Goal: Task Accomplishment & Management: Manage account settings

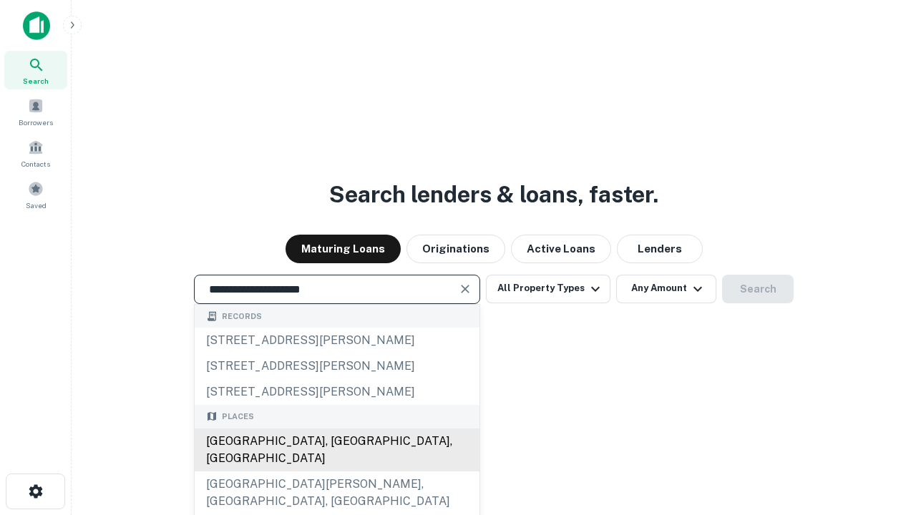
click at [336, 471] on div "[GEOGRAPHIC_DATA], [GEOGRAPHIC_DATA], [GEOGRAPHIC_DATA]" at bounding box center [337, 450] width 285 height 43
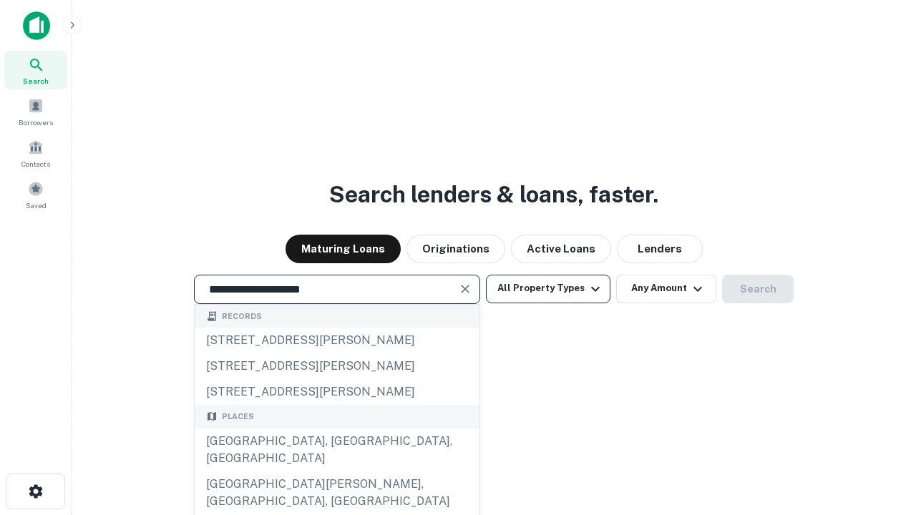
type input "**********"
click at [548, 288] on button "All Property Types" at bounding box center [548, 289] width 124 height 29
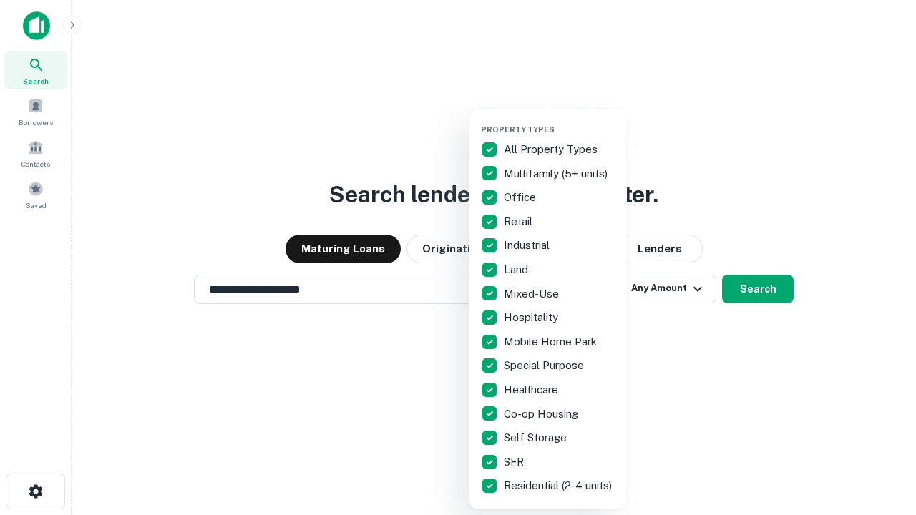
click at [559, 120] on button "button" at bounding box center [559, 120] width 157 height 1
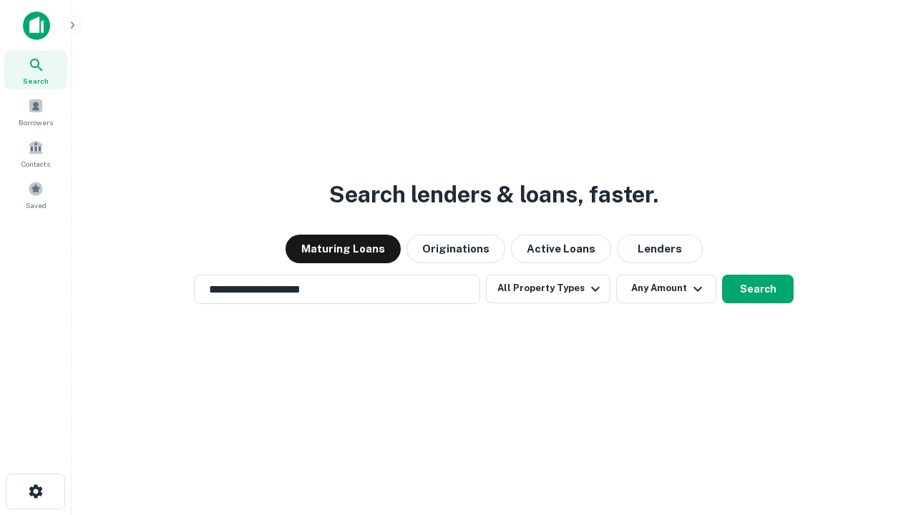
scroll to position [22, 0]
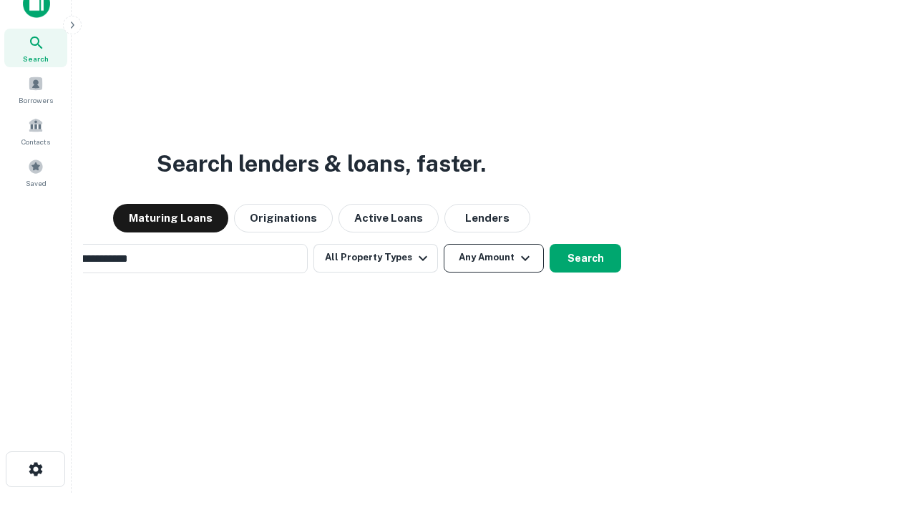
click at [444, 244] on button "Any Amount" at bounding box center [494, 258] width 100 height 29
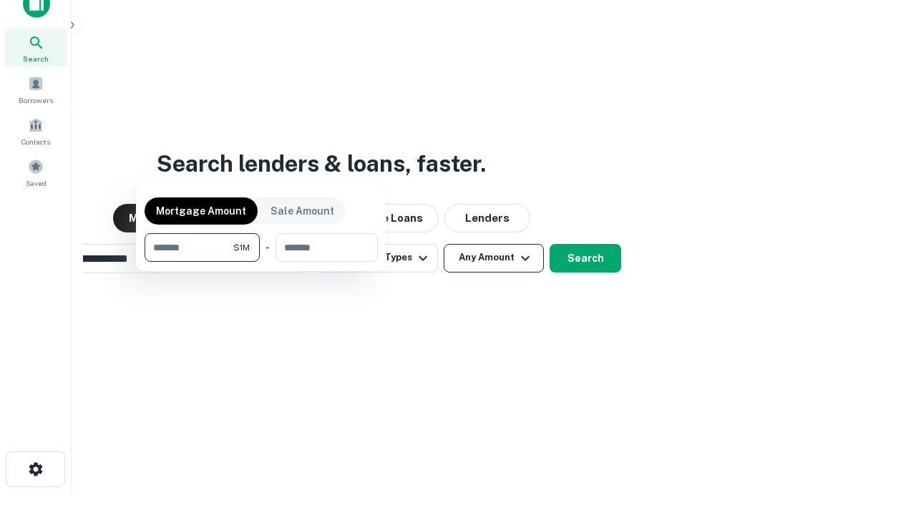
scroll to position [23, 0]
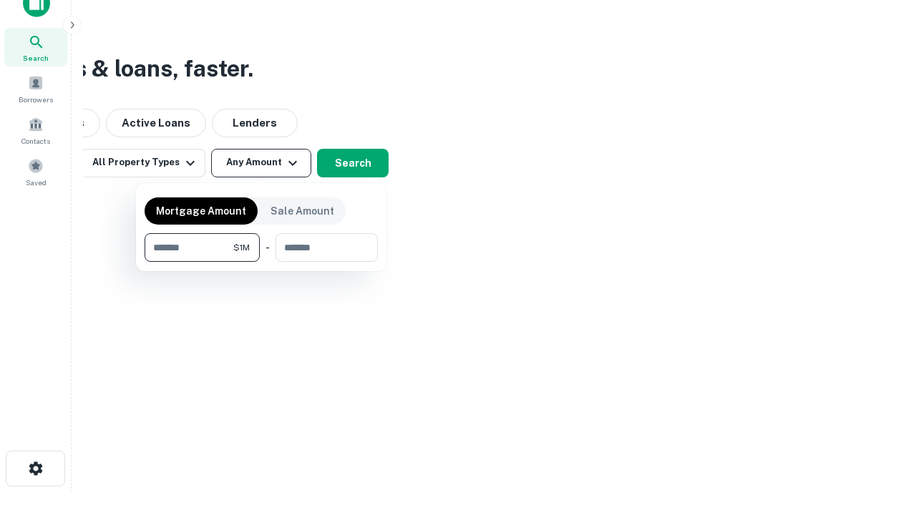
type input "*******"
click at [261, 262] on button "button" at bounding box center [261, 262] width 233 height 1
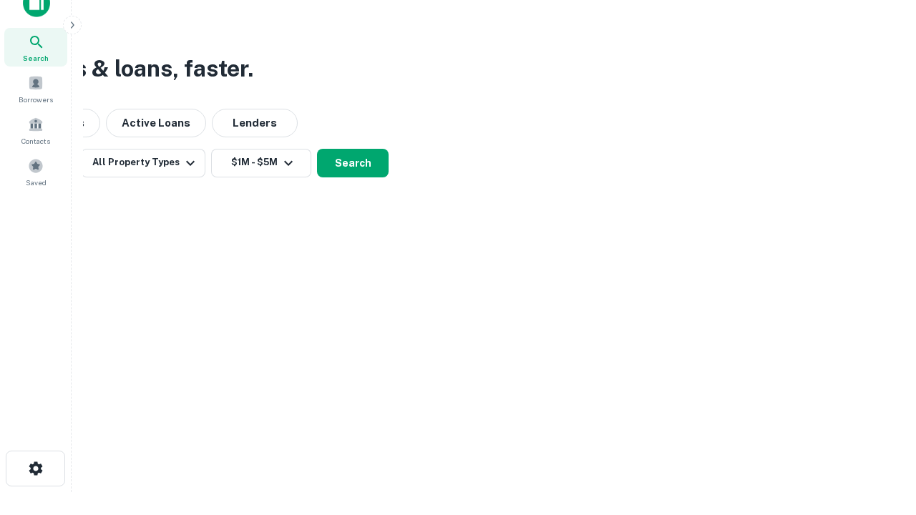
scroll to position [9, 264]
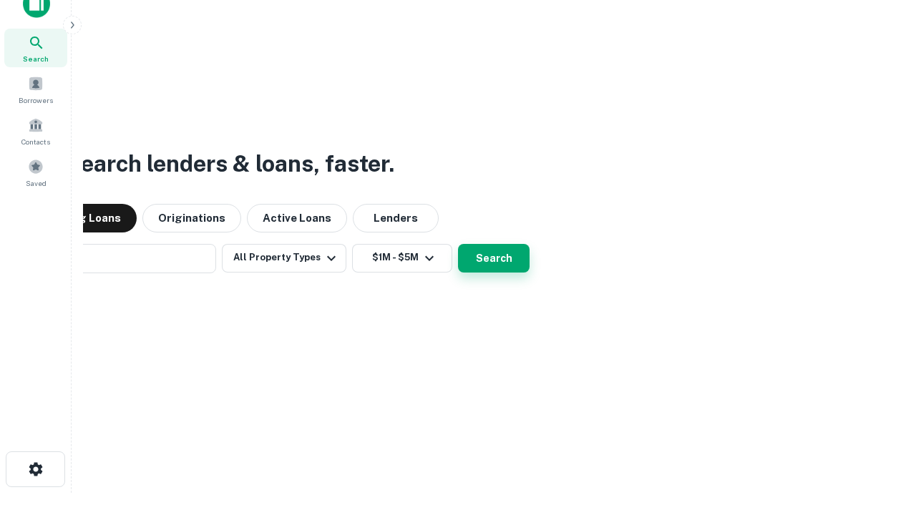
click at [458, 244] on button "Search" at bounding box center [494, 258] width 72 height 29
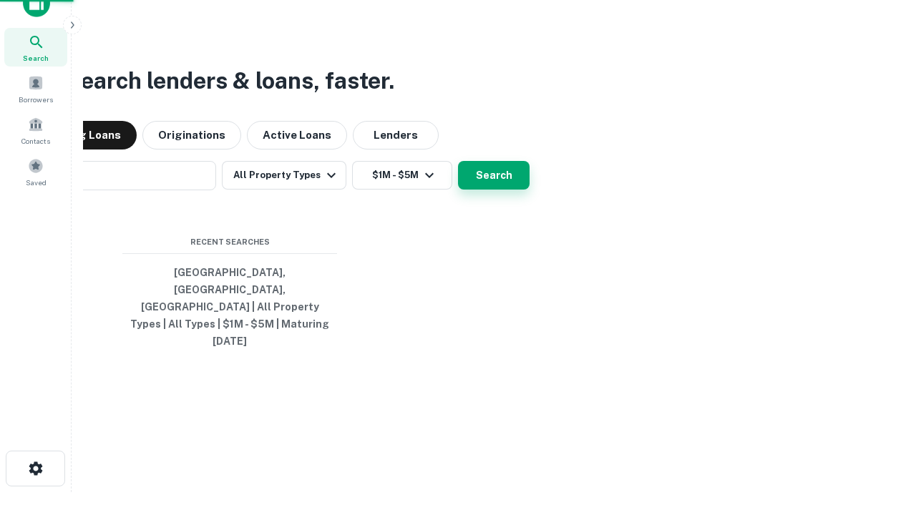
scroll to position [38, 405]
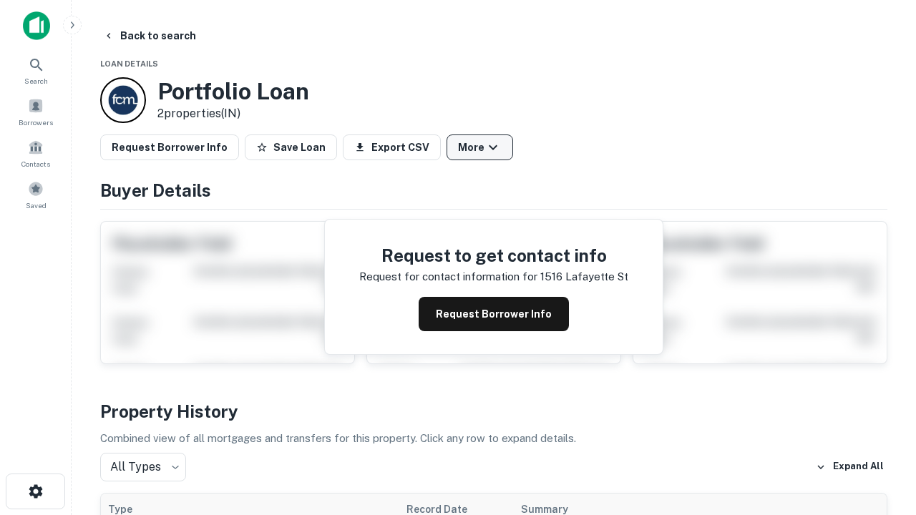
click at [479, 147] on button "More" at bounding box center [479, 147] width 67 height 26
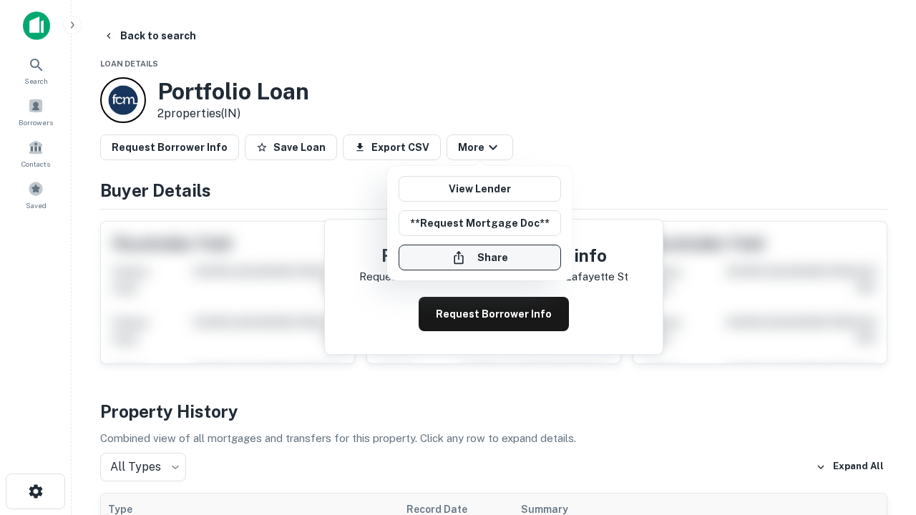
click at [479, 258] on button "Share" at bounding box center [479, 258] width 162 height 26
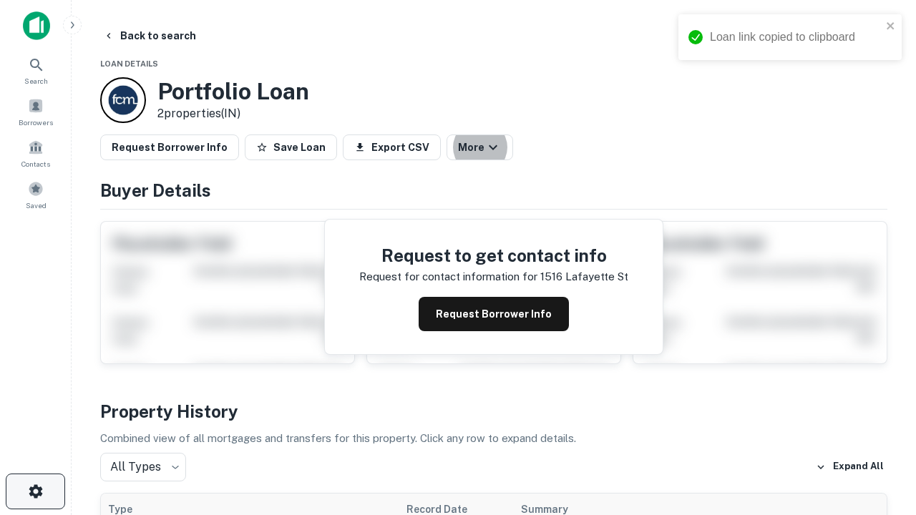
click at [35, 491] on icon "button" at bounding box center [35, 491] width 17 height 17
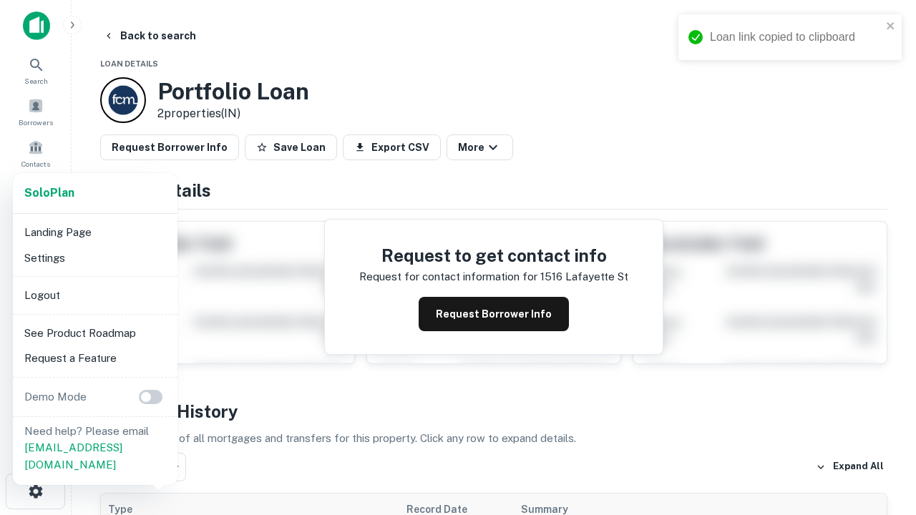
click at [94, 295] on li "Logout" at bounding box center [95, 296] width 153 height 26
